Goal: Task Accomplishment & Management: Use online tool/utility

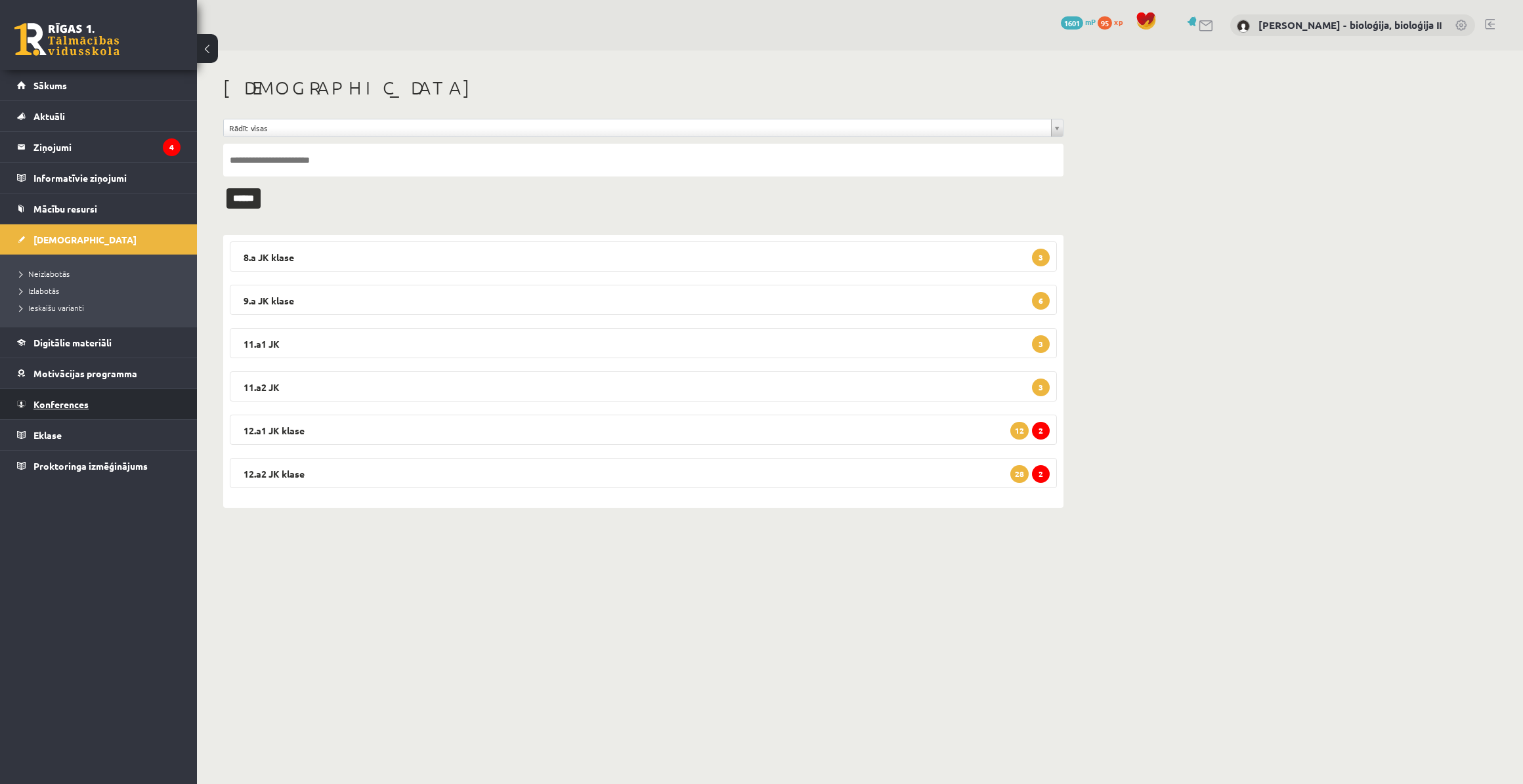
click at [79, 403] on span "Konferences" at bounding box center [61, 404] width 55 height 12
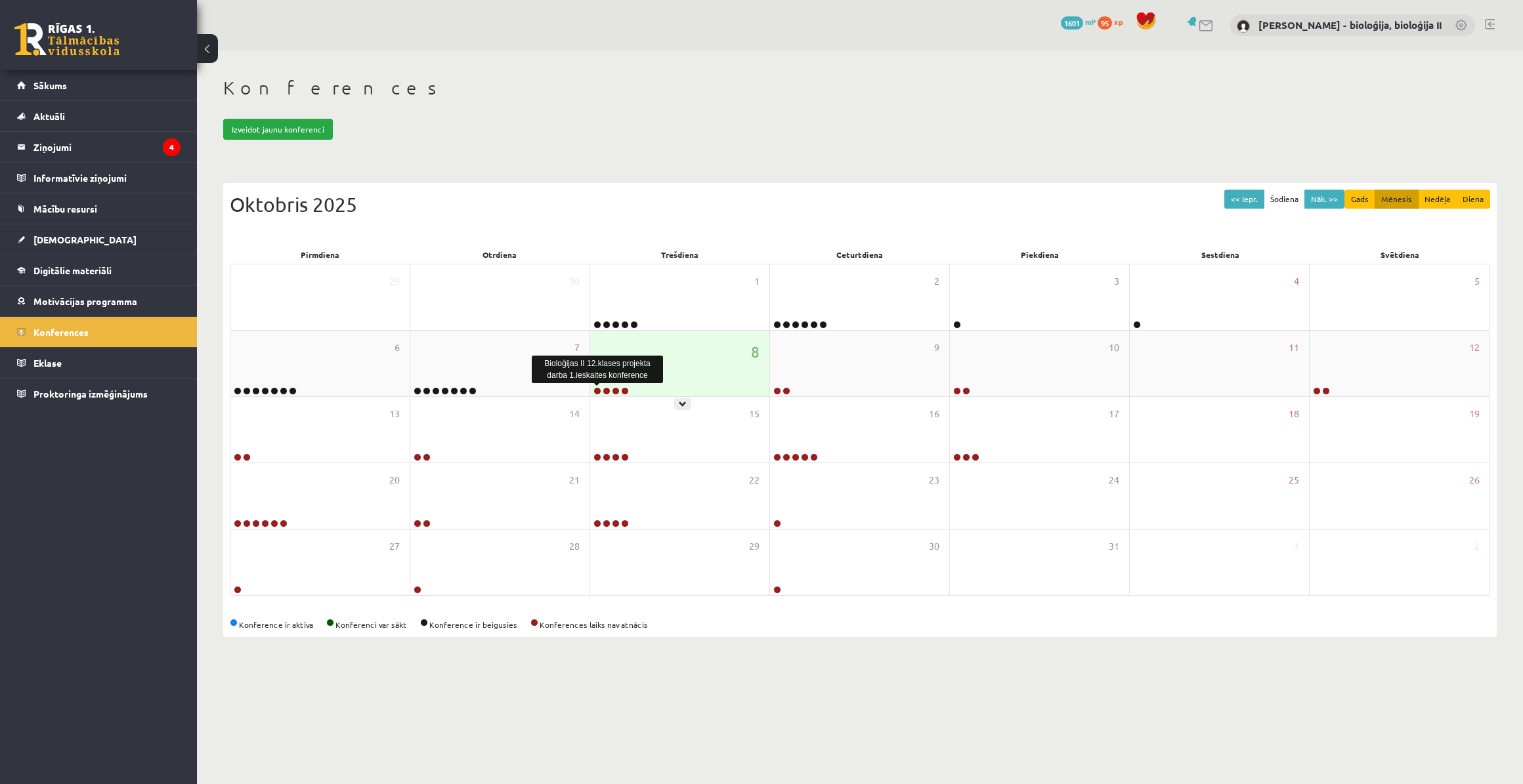
click at [599, 390] on link at bounding box center [597, 391] width 8 height 8
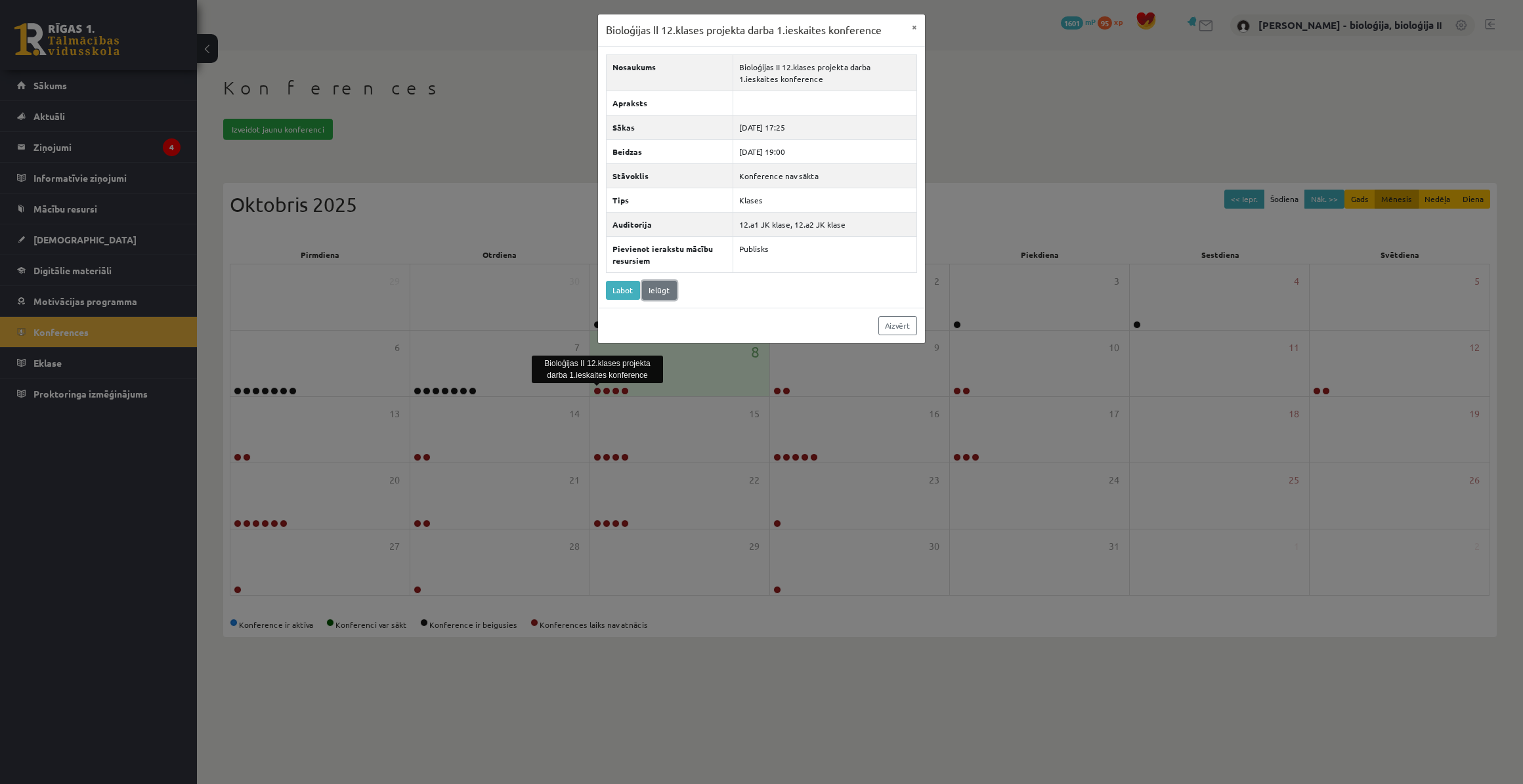
click at [664, 288] on link "Ielūgt" at bounding box center [659, 290] width 35 height 19
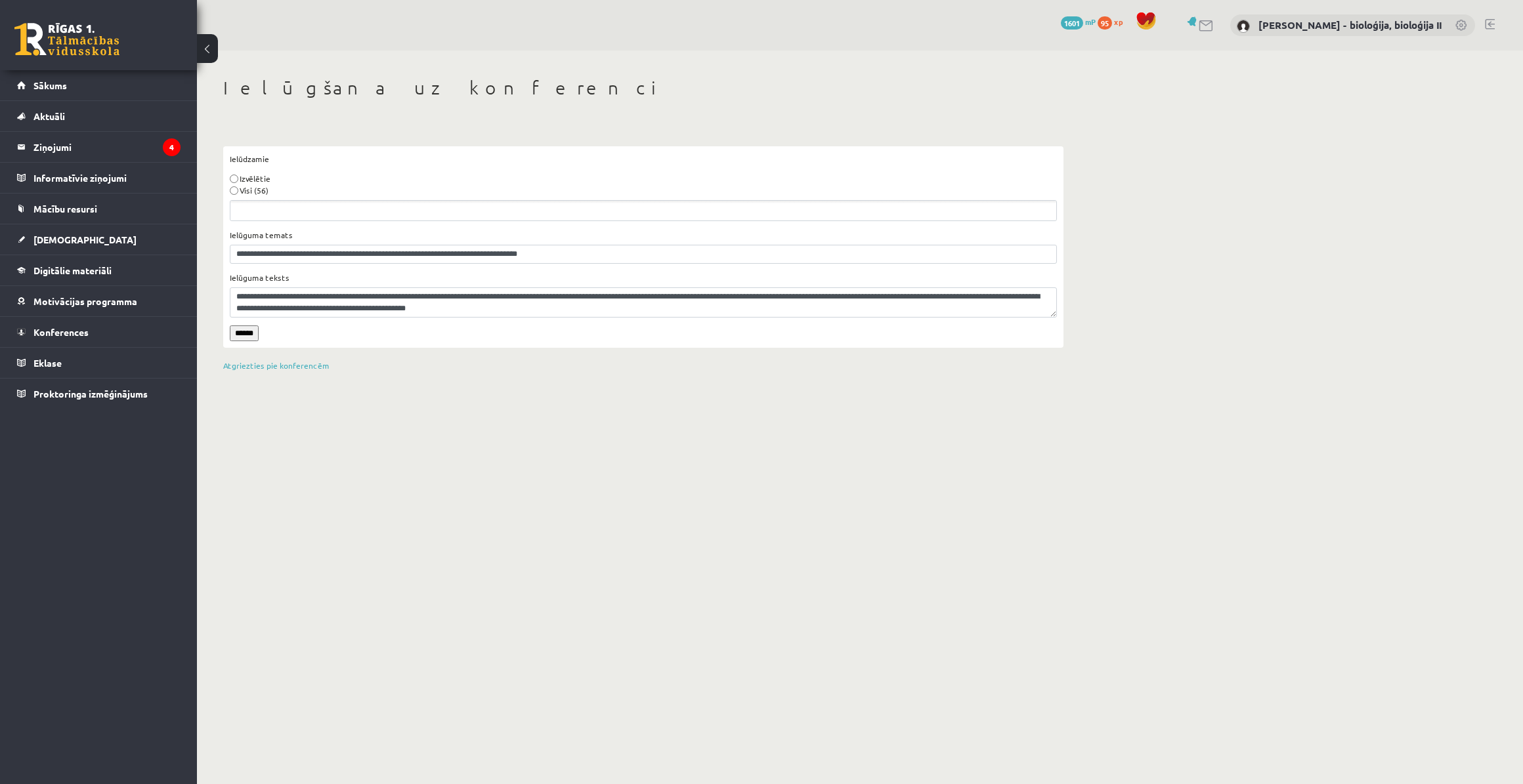
click at [236, 184] on div "Visi (56)" at bounding box center [643, 190] width 827 height 12
click at [249, 335] on input "******" at bounding box center [244, 333] width 29 height 16
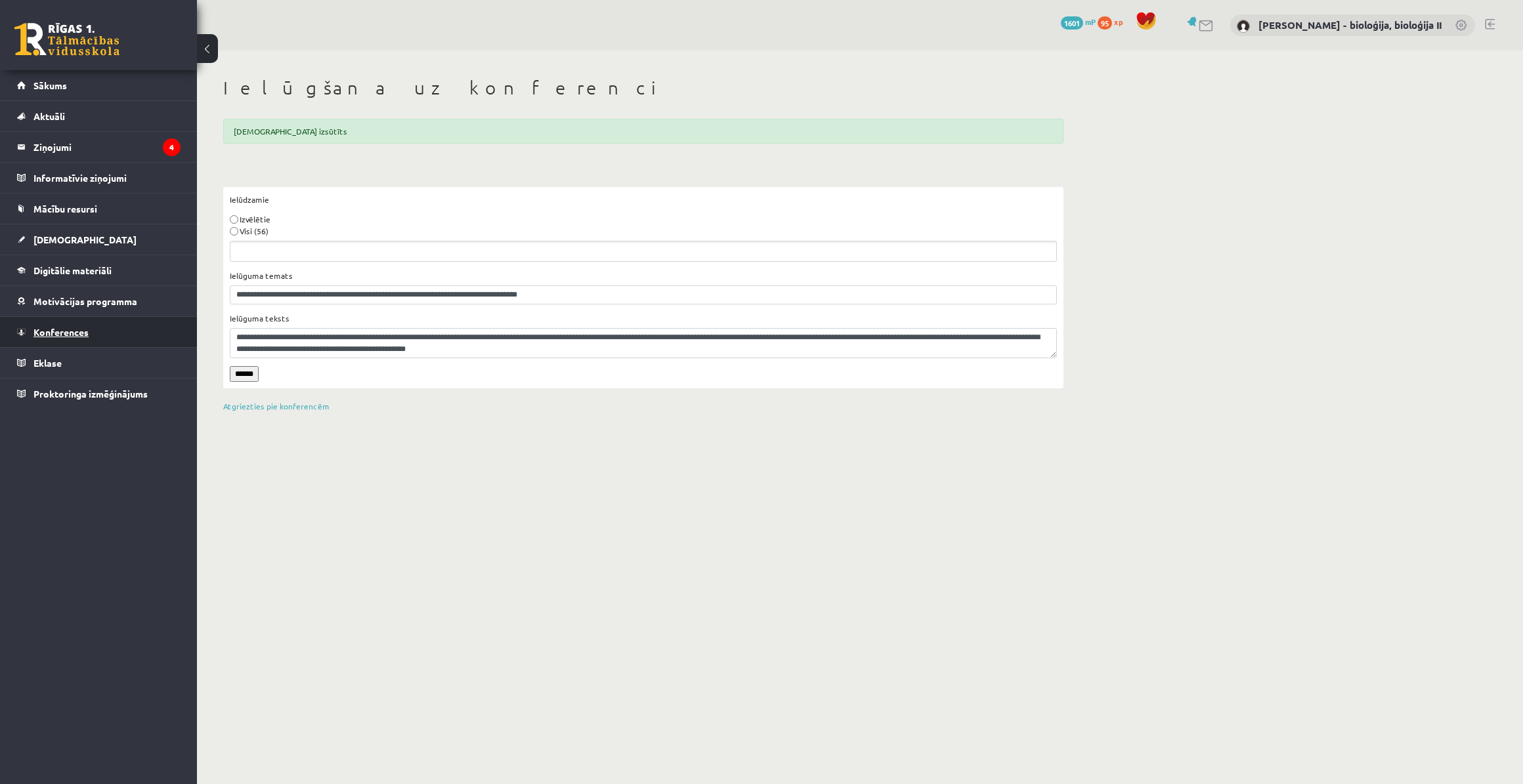
click at [88, 338] on link "Konferences" at bounding box center [99, 333] width 164 height 30
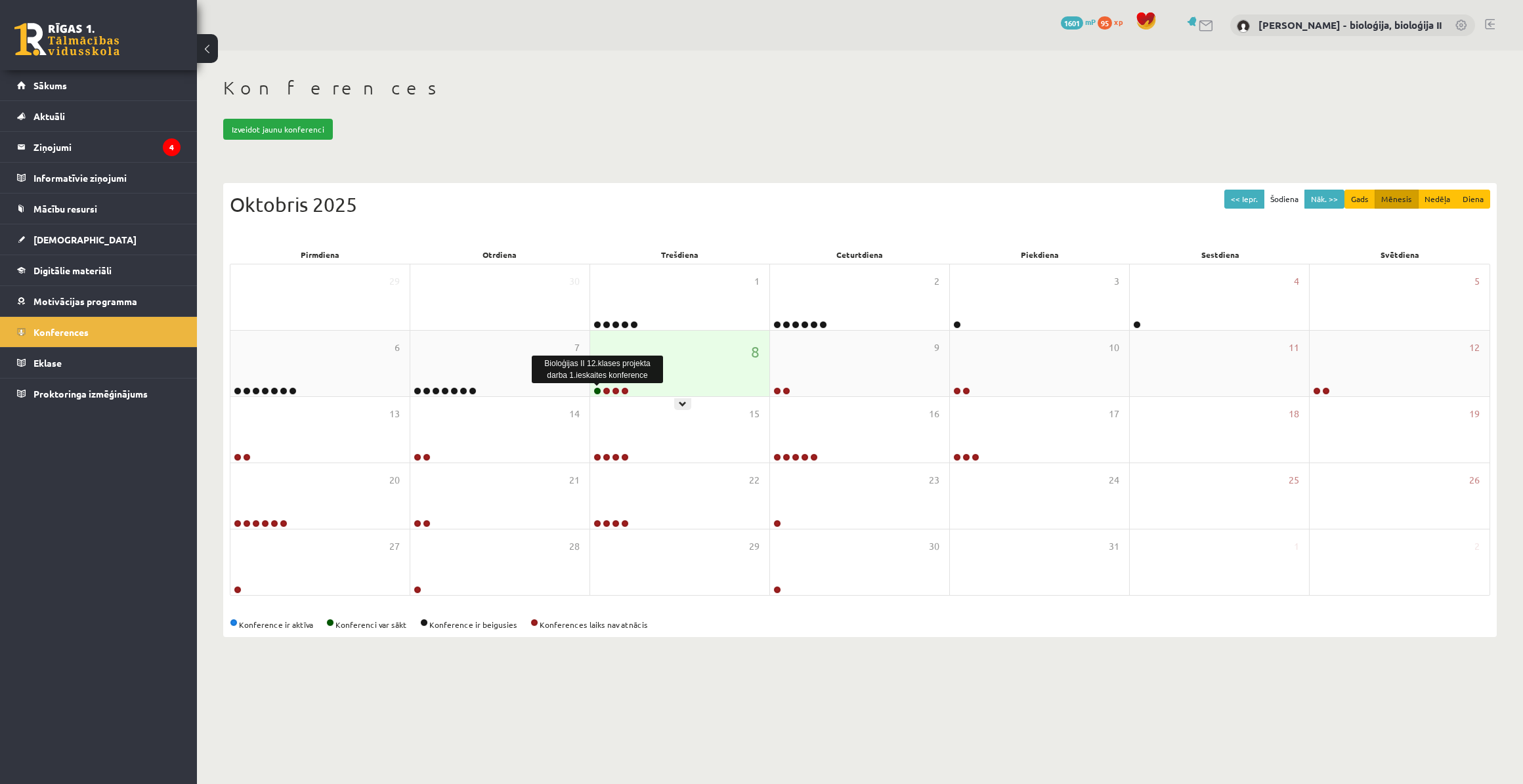
click at [593, 388] on link at bounding box center [597, 391] width 8 height 8
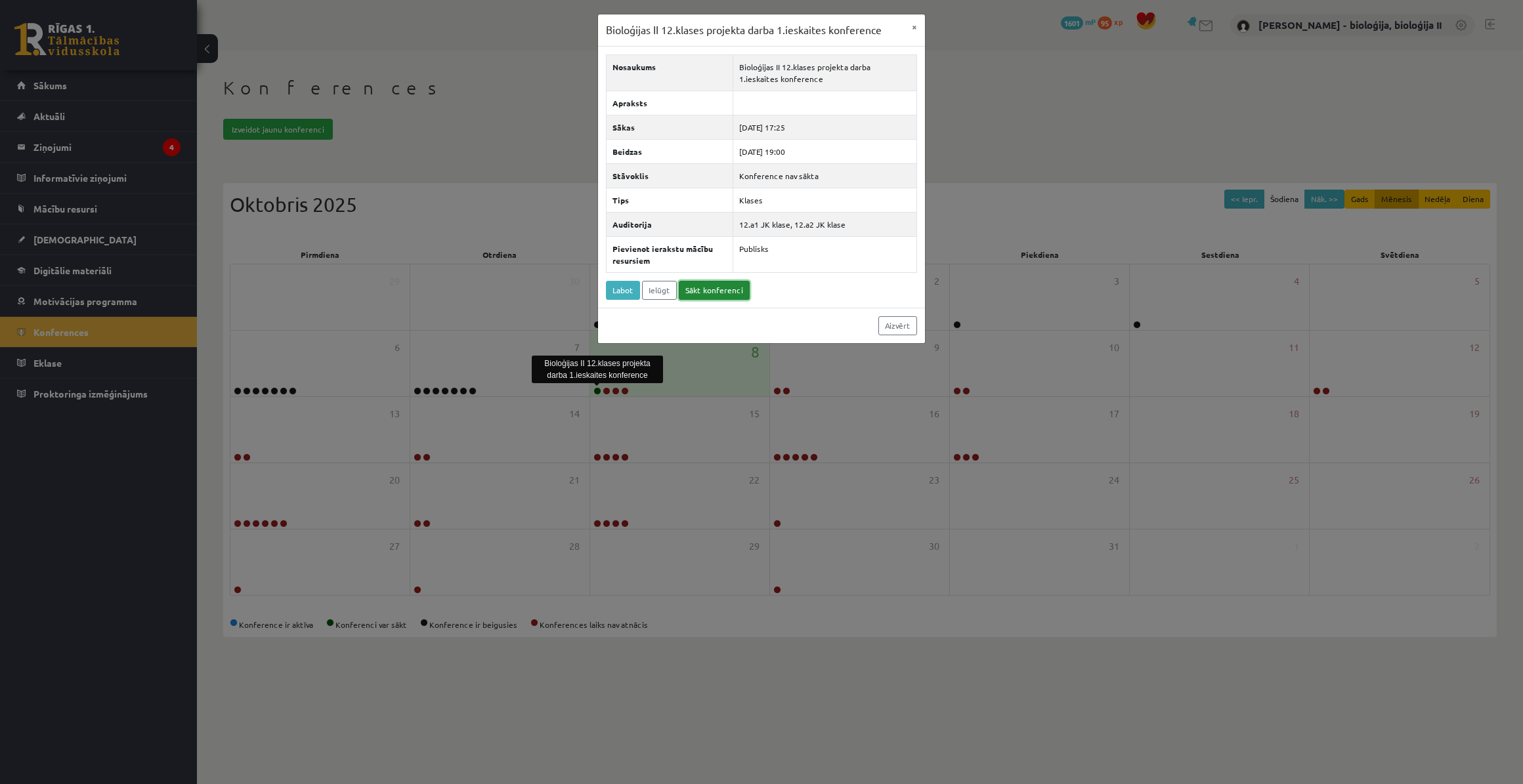
click at [696, 286] on link "Sākt konferenci" at bounding box center [714, 290] width 71 height 19
